Goal: Information Seeking & Learning: Learn about a topic

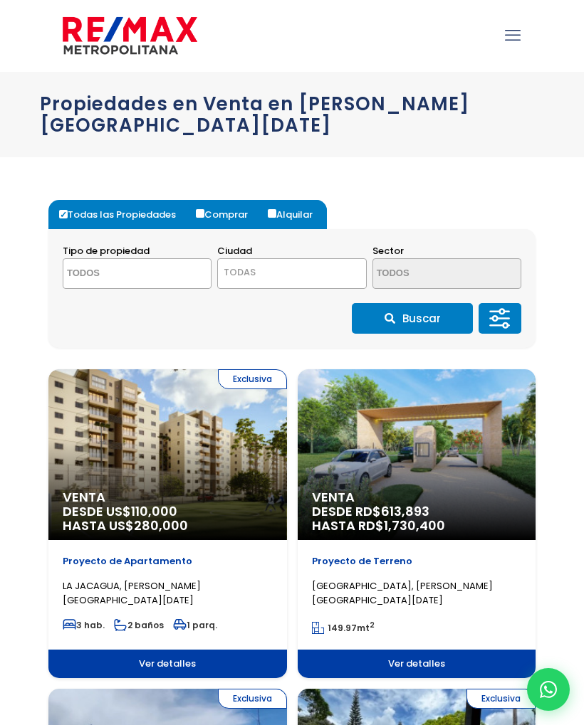
select select
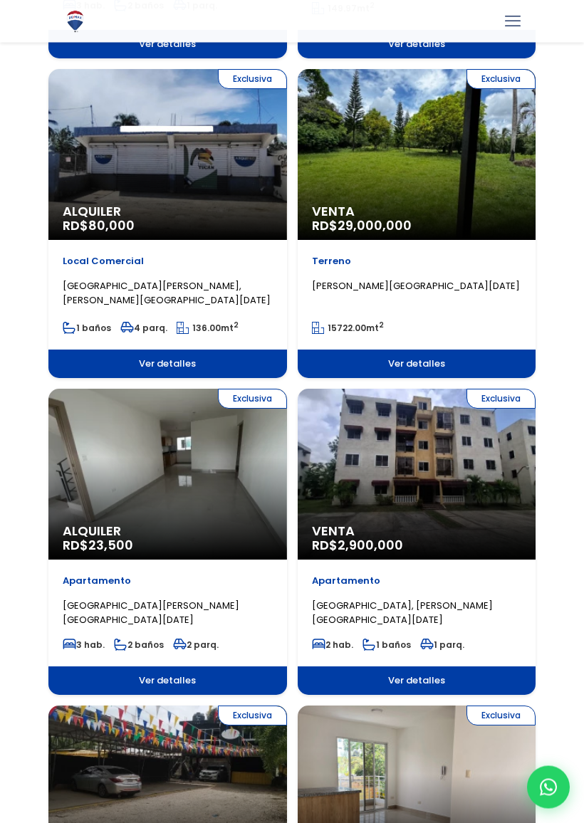
scroll to position [619, 0]
click at [63, 524] on span "Alquiler" at bounding box center [168, 531] width 210 height 14
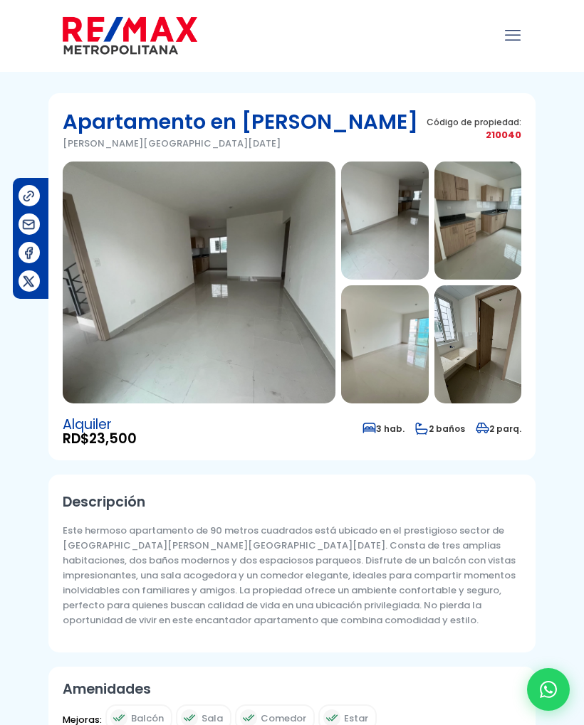
click at [372, 361] on img at bounding box center [384, 344] width 87 height 118
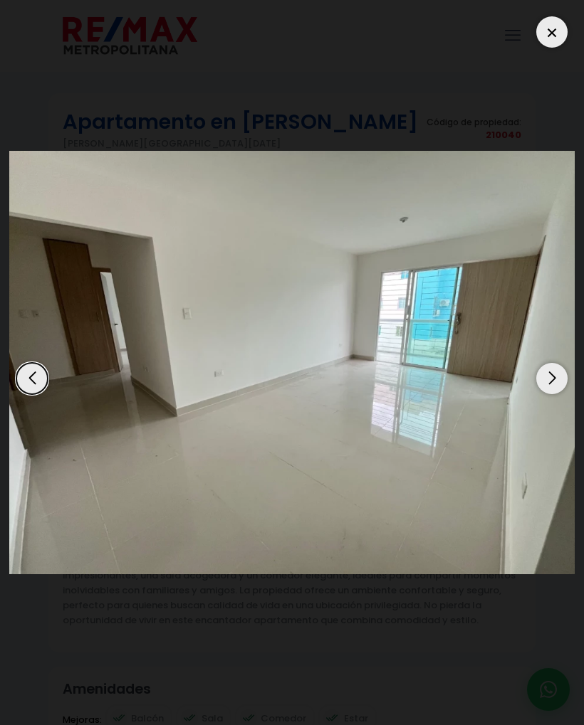
click at [553, 386] on div "Next slide" at bounding box center [551, 378] width 31 height 31
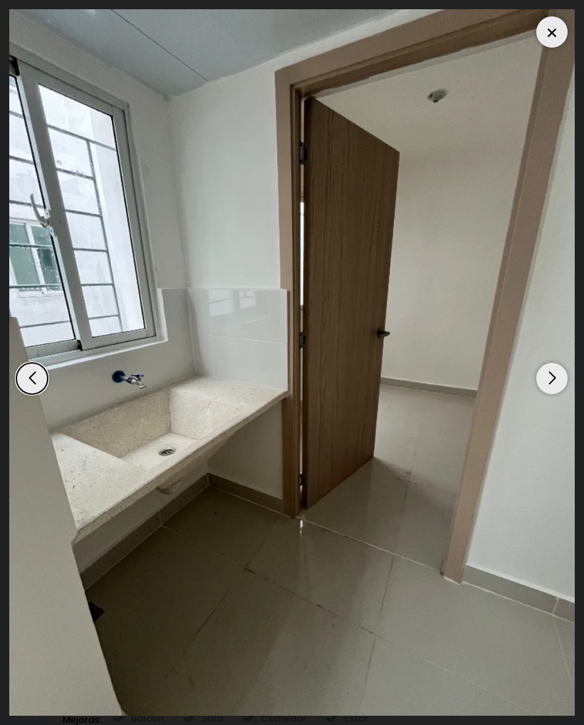
click at [550, 394] on img "5 / 17" at bounding box center [291, 362] width 565 height 707
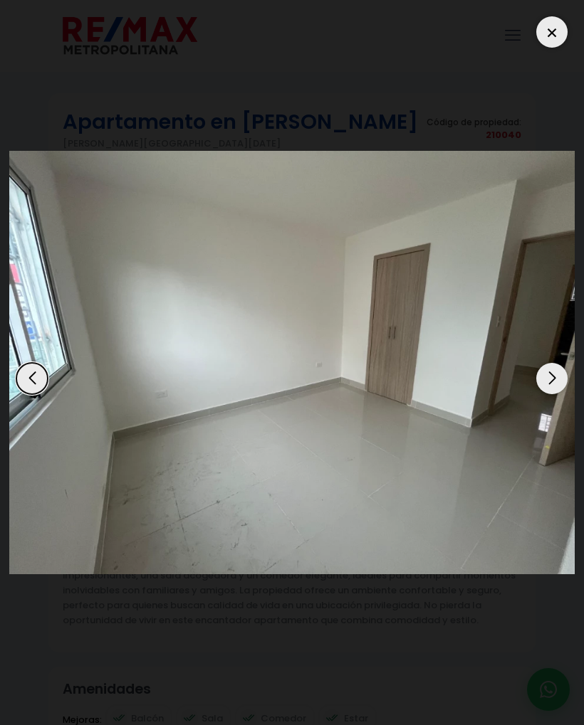
click at [544, 398] on img "17 / 17" at bounding box center [291, 363] width 565 height 424
click at [543, 392] on div "Next slide" at bounding box center [551, 378] width 31 height 31
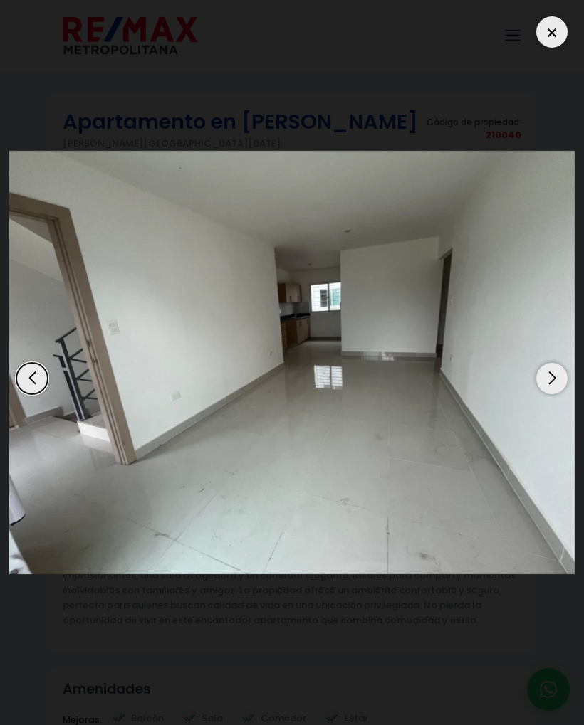
click at [552, 379] on div "Next slide" at bounding box center [551, 378] width 31 height 31
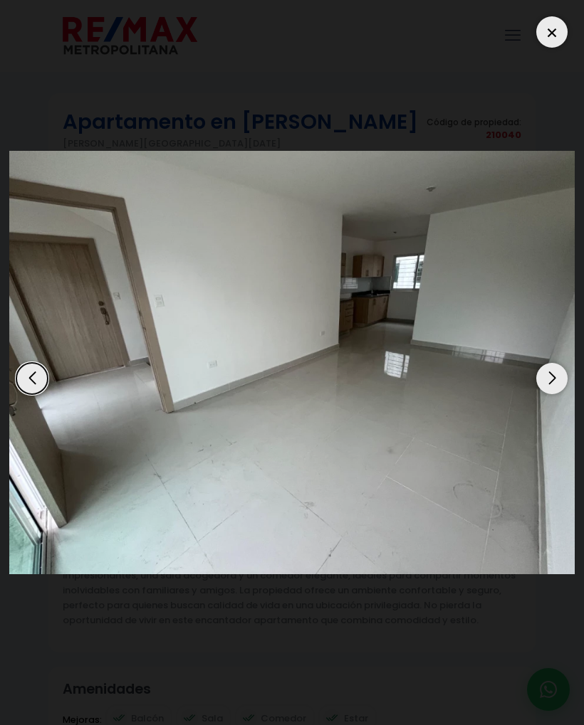
click at [553, 374] on div "Next slide" at bounding box center [551, 378] width 31 height 31
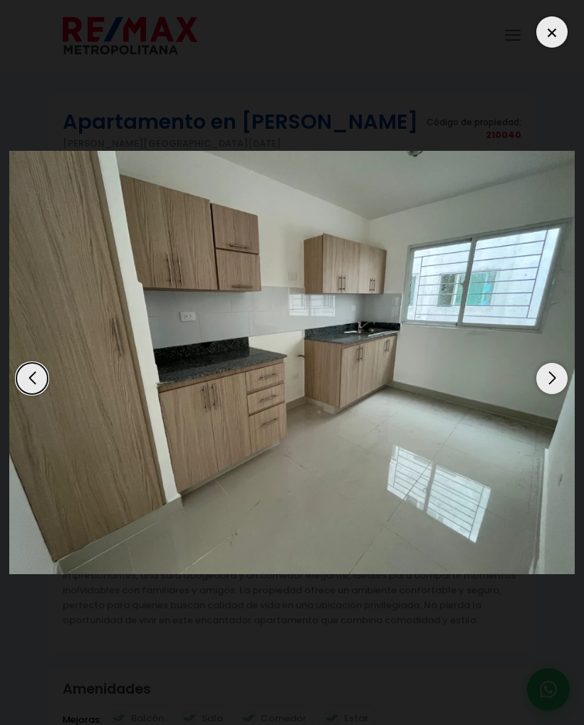
click at [550, 398] on img "3 / 17" at bounding box center [291, 363] width 565 height 424
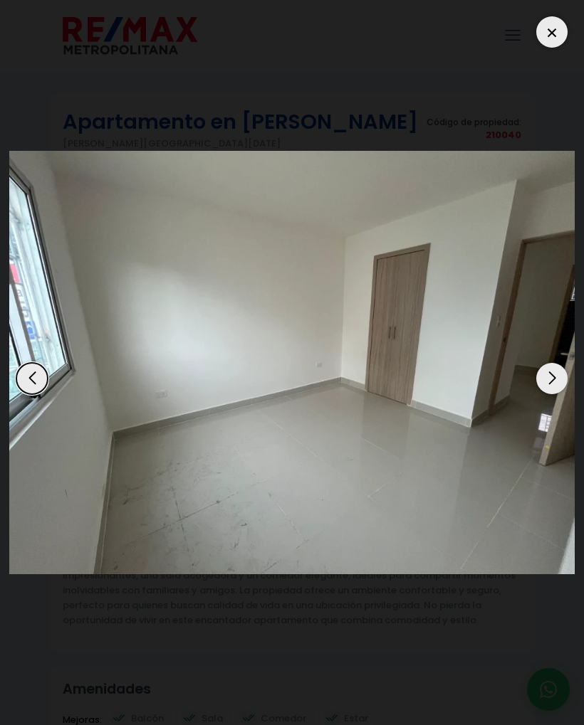
click at [548, 394] on div "Next slide" at bounding box center [551, 378] width 31 height 31
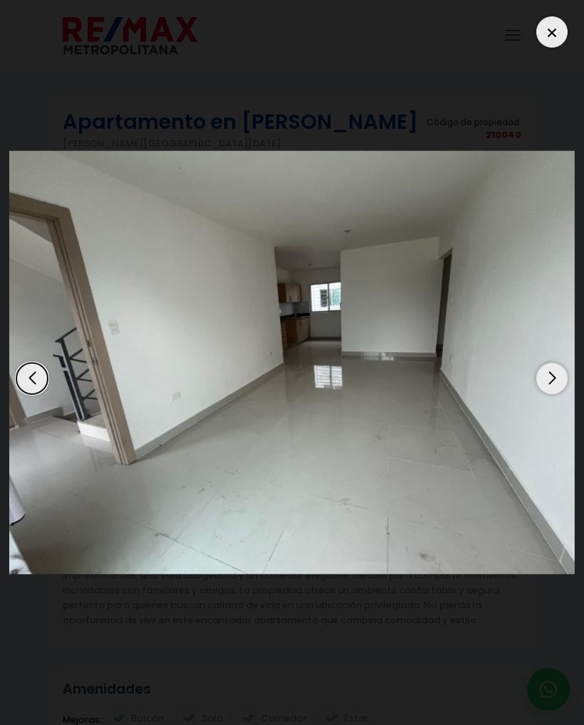
click at [554, 405] on img "1 / 17" at bounding box center [291, 363] width 565 height 424
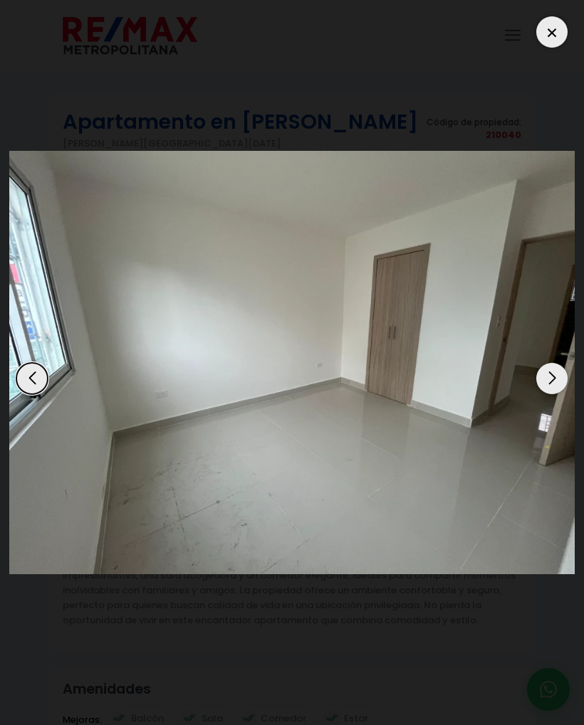
click at [545, 395] on img "17 / 17" at bounding box center [291, 363] width 565 height 424
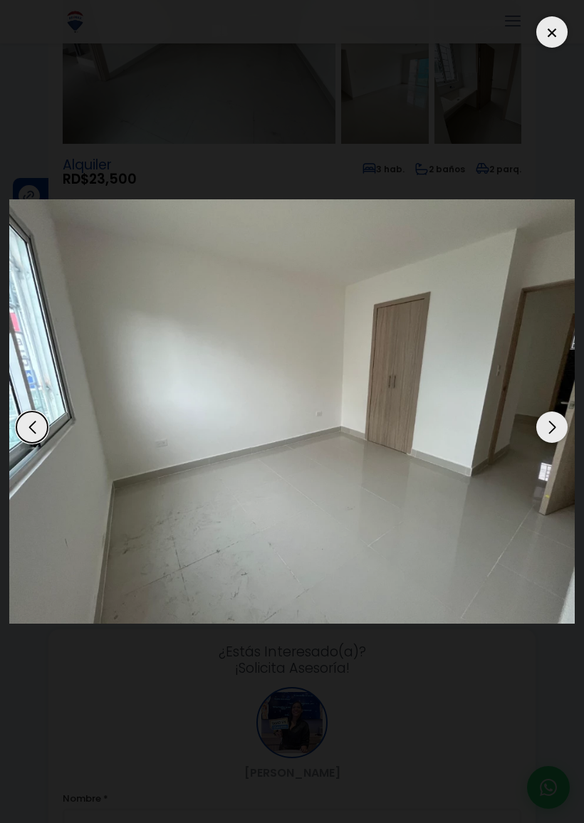
scroll to position [278, 0]
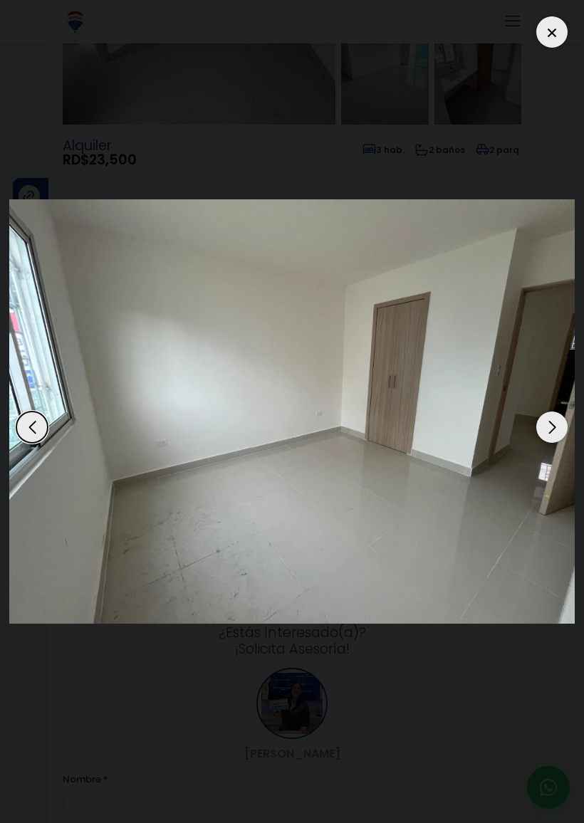
click at [555, 25] on div at bounding box center [551, 31] width 31 height 31
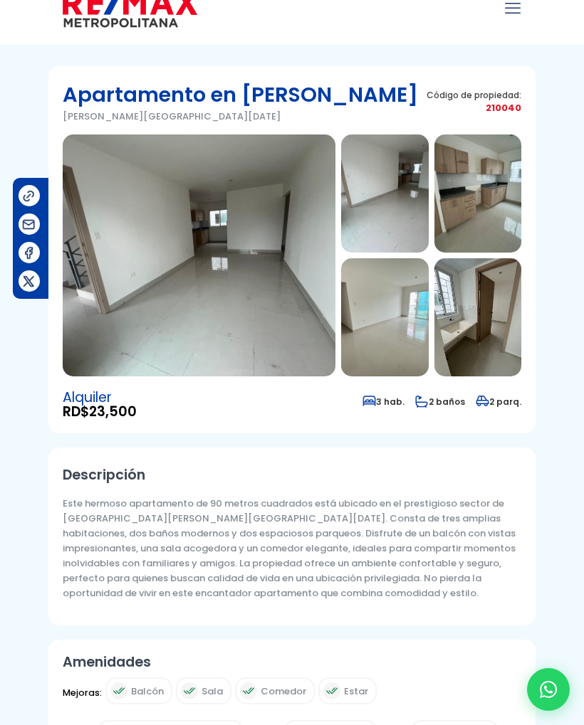
scroll to position [0, 0]
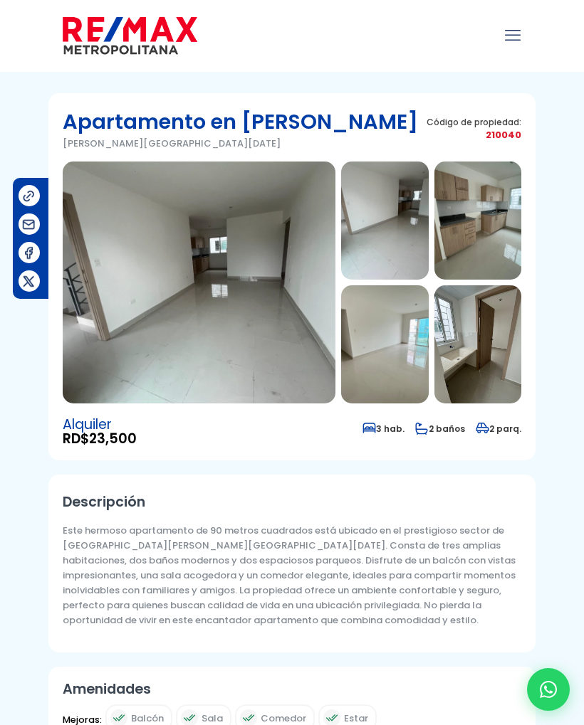
click at [467, 365] on img at bounding box center [477, 344] width 87 height 118
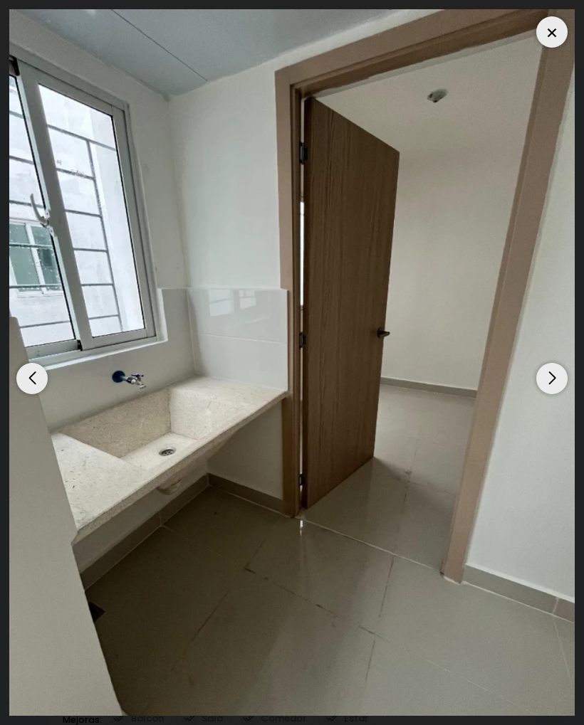
click at [547, 373] on div "Next slide" at bounding box center [551, 378] width 31 height 31
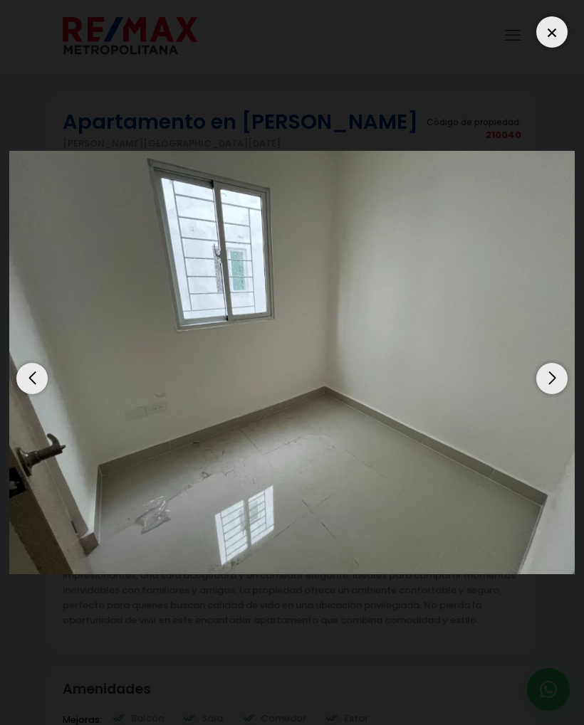
click at [560, 379] on div "Next slide" at bounding box center [551, 378] width 31 height 31
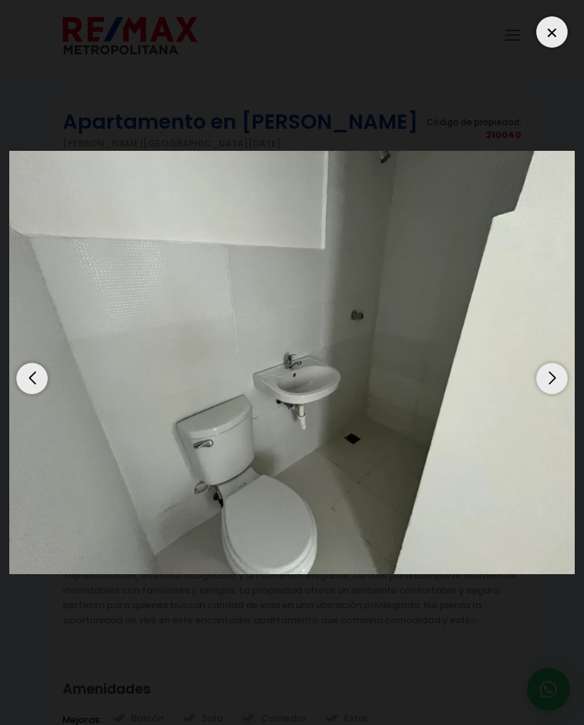
click at [543, 378] on div "Next slide" at bounding box center [551, 378] width 31 height 31
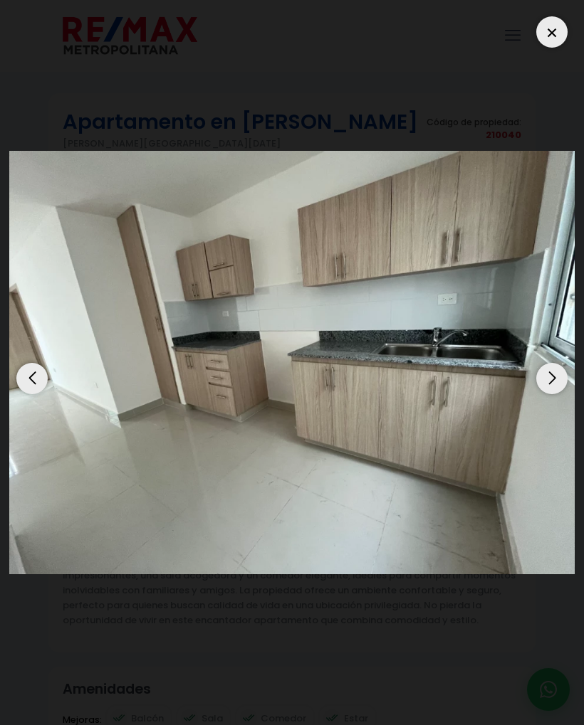
click at [542, 389] on div "Next slide" at bounding box center [551, 378] width 31 height 31
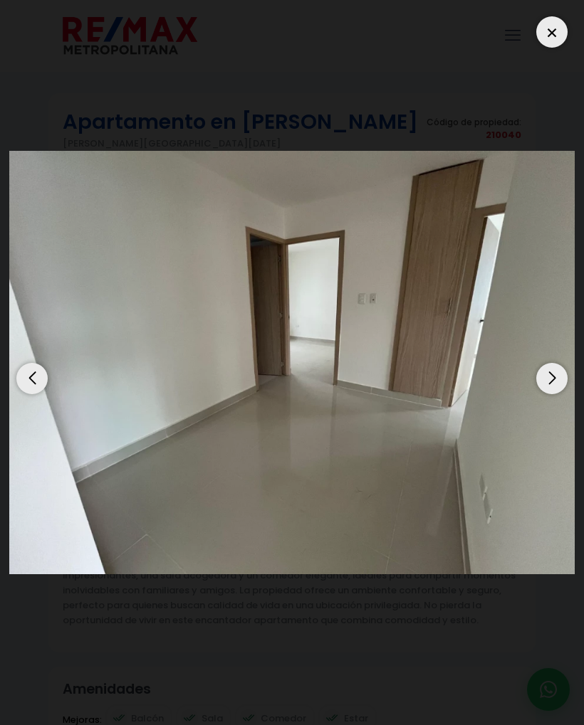
click at [545, 382] on div "Next slide" at bounding box center [551, 378] width 31 height 31
